Goal: Task Accomplishment & Management: Use online tool/utility

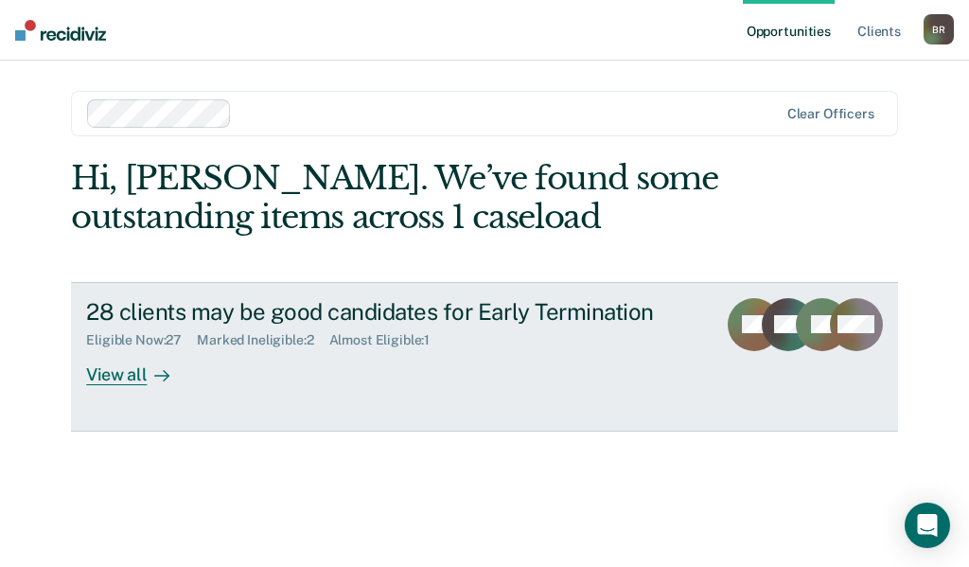
click at [116, 381] on div "View all" at bounding box center [139, 366] width 106 height 37
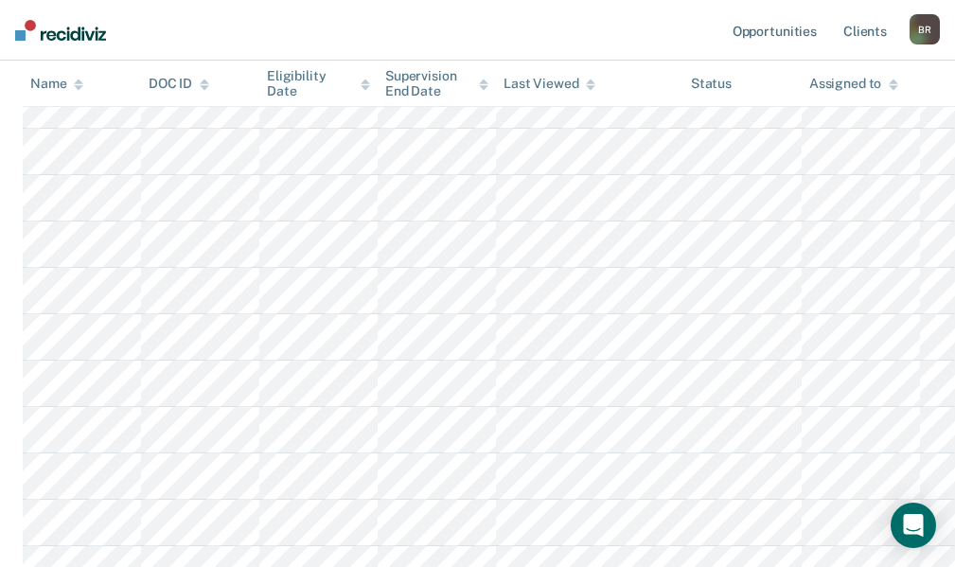
scroll to position [663, 0]
click at [77, 92] on th "Name" at bounding box center [82, 84] width 118 height 46
click at [77, 82] on icon at bounding box center [78, 81] width 9 height 5
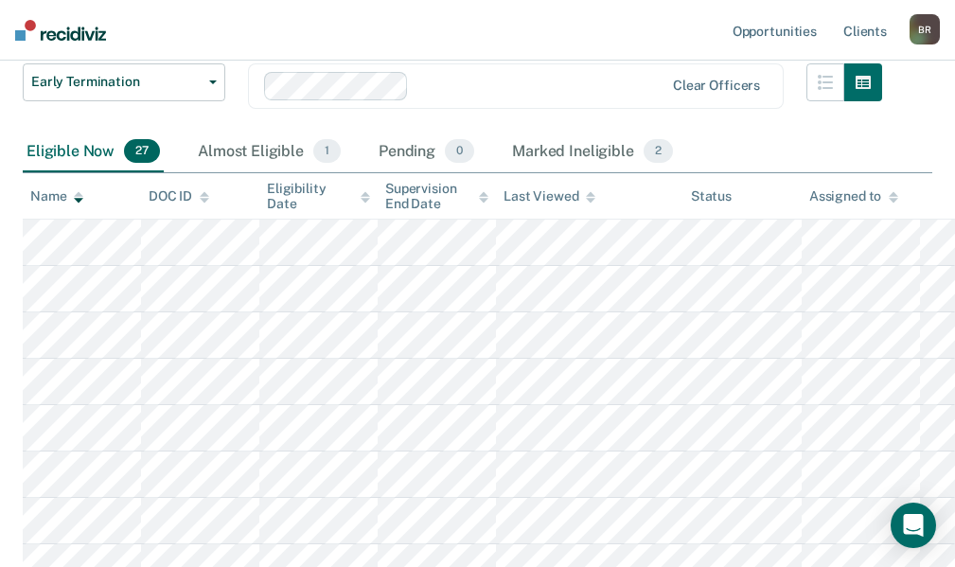
click at [75, 196] on icon at bounding box center [78, 193] width 9 height 5
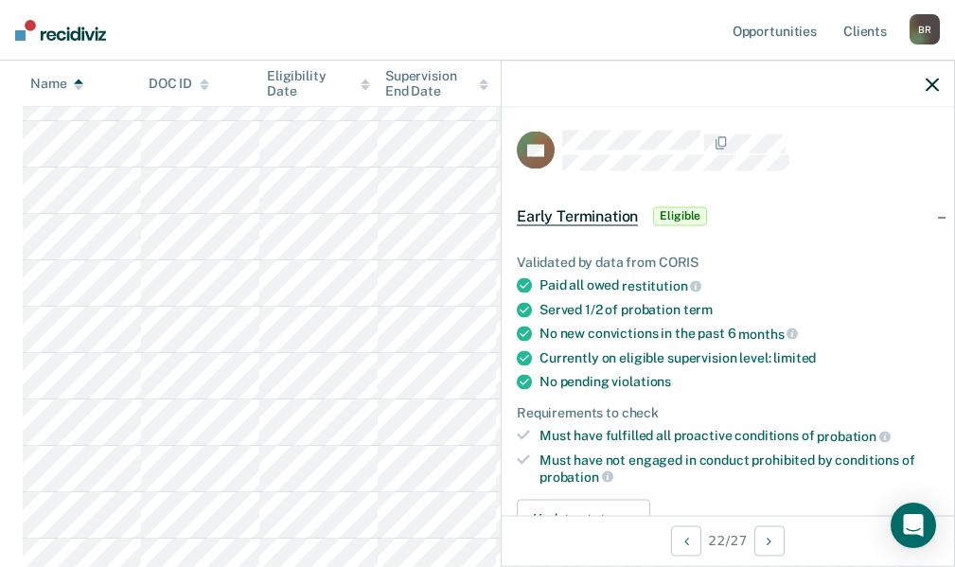
scroll to position [189, 0]
